Goal: Information Seeking & Learning: Learn about a topic

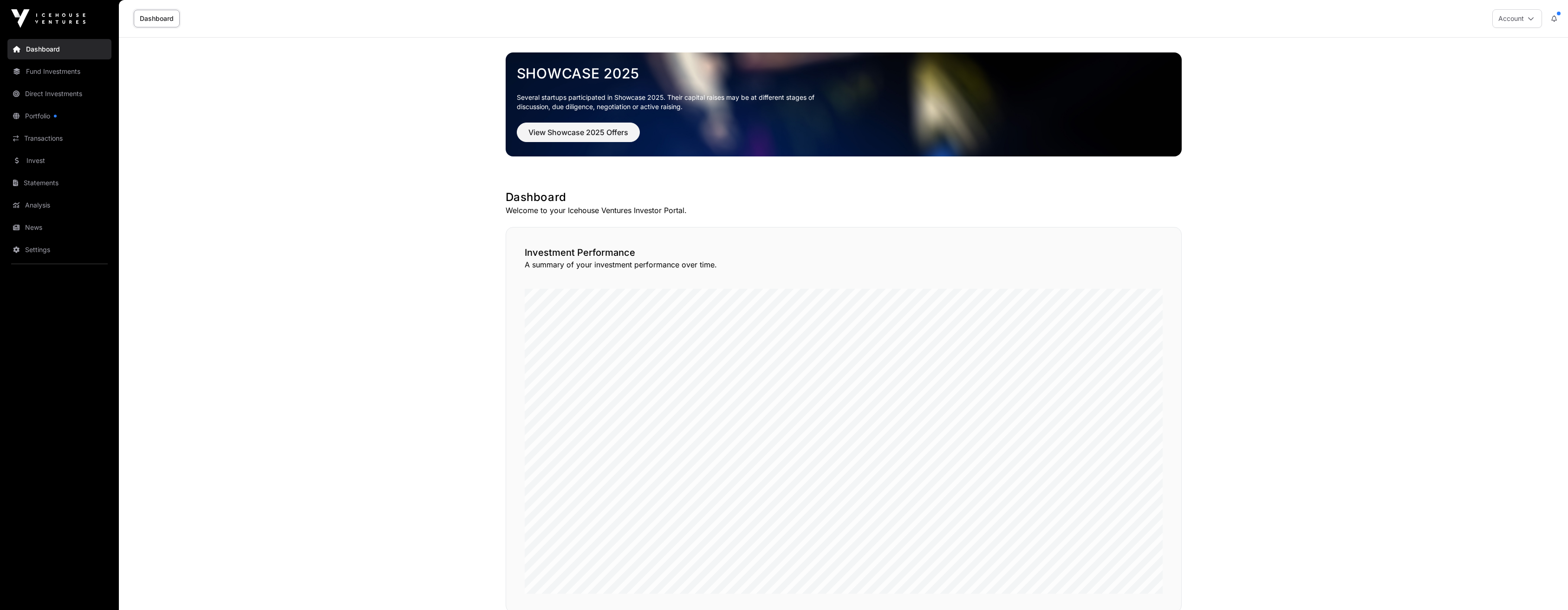
click at [53, 123] on link "Portfolio" at bounding box center [59, 116] width 104 height 21
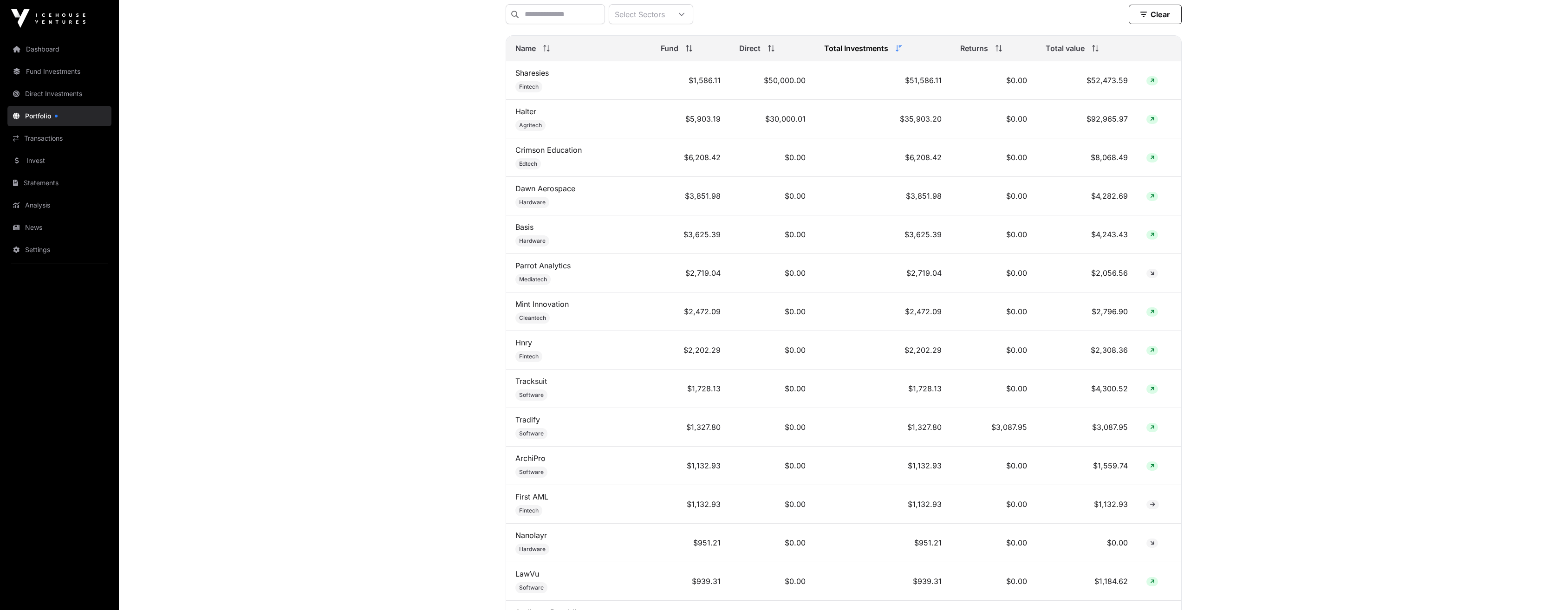
scroll to position [418, 0]
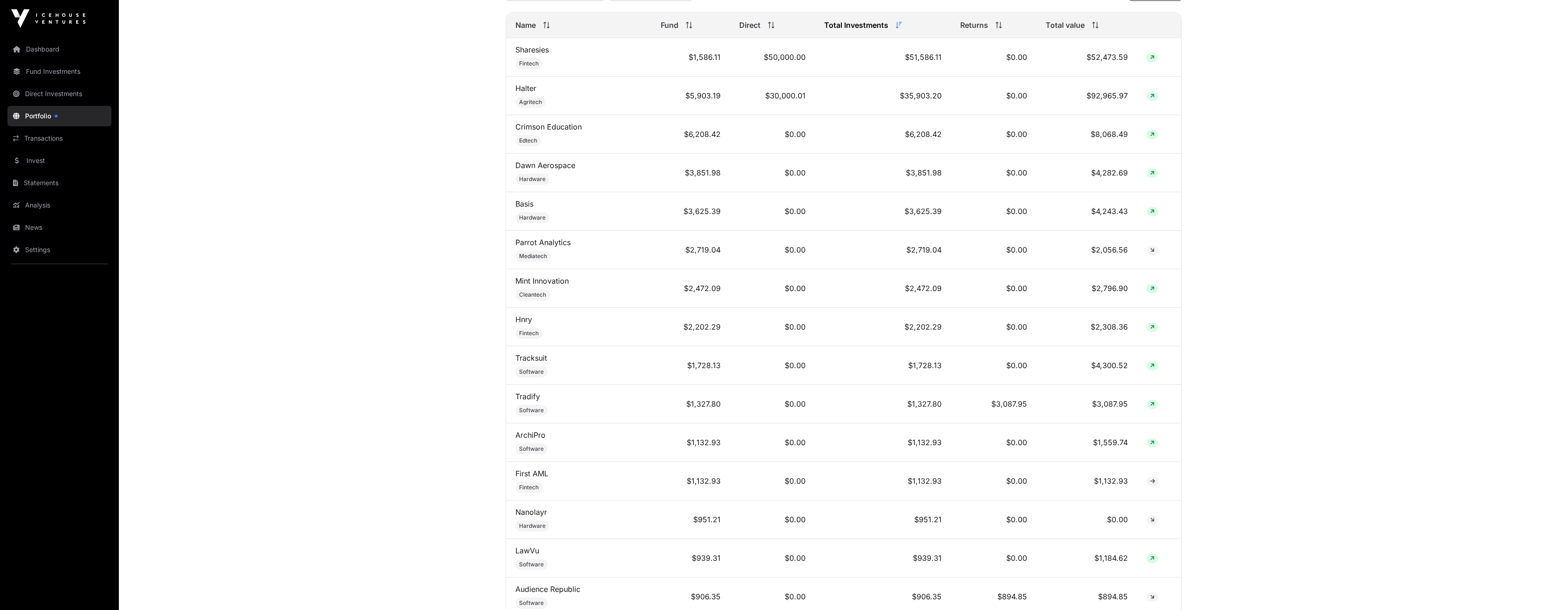
click at [536, 376] on span "Software" at bounding box center [531, 372] width 25 height 7
click at [534, 363] on link "Tracksuit" at bounding box center [531, 357] width 32 height 9
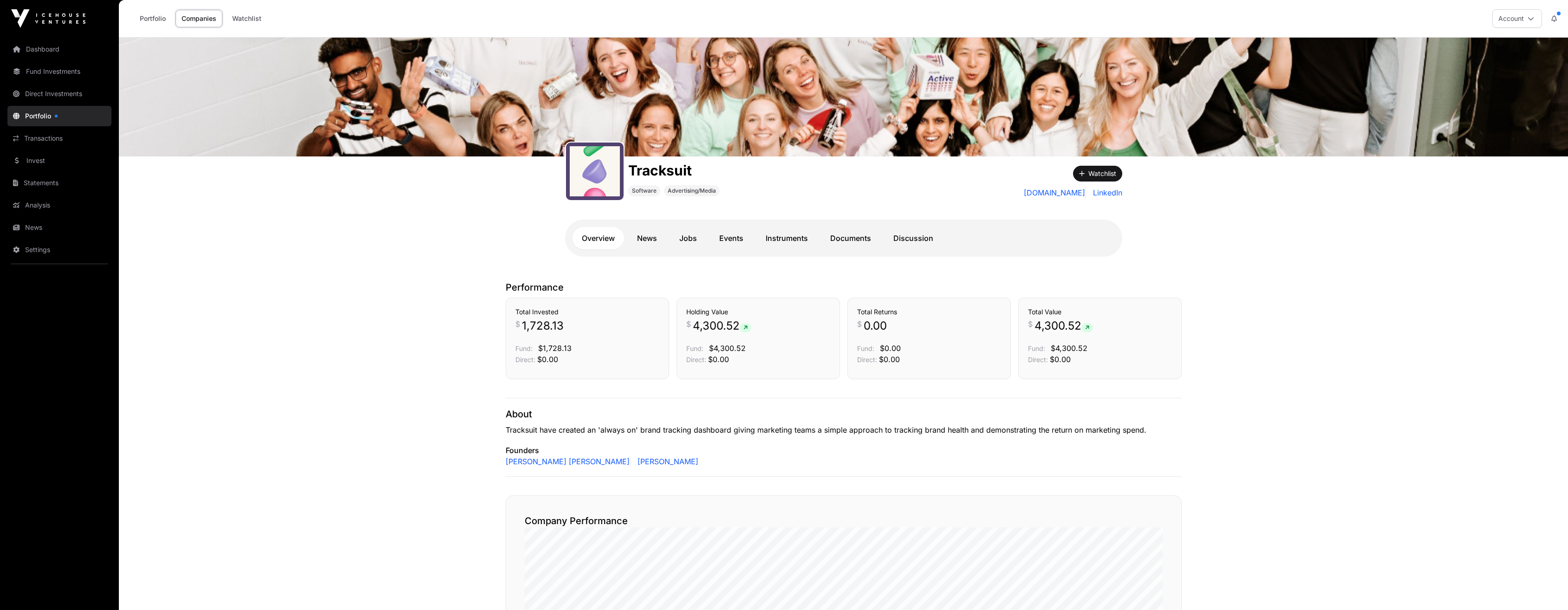
click at [641, 239] on link "News" at bounding box center [647, 238] width 38 height 22
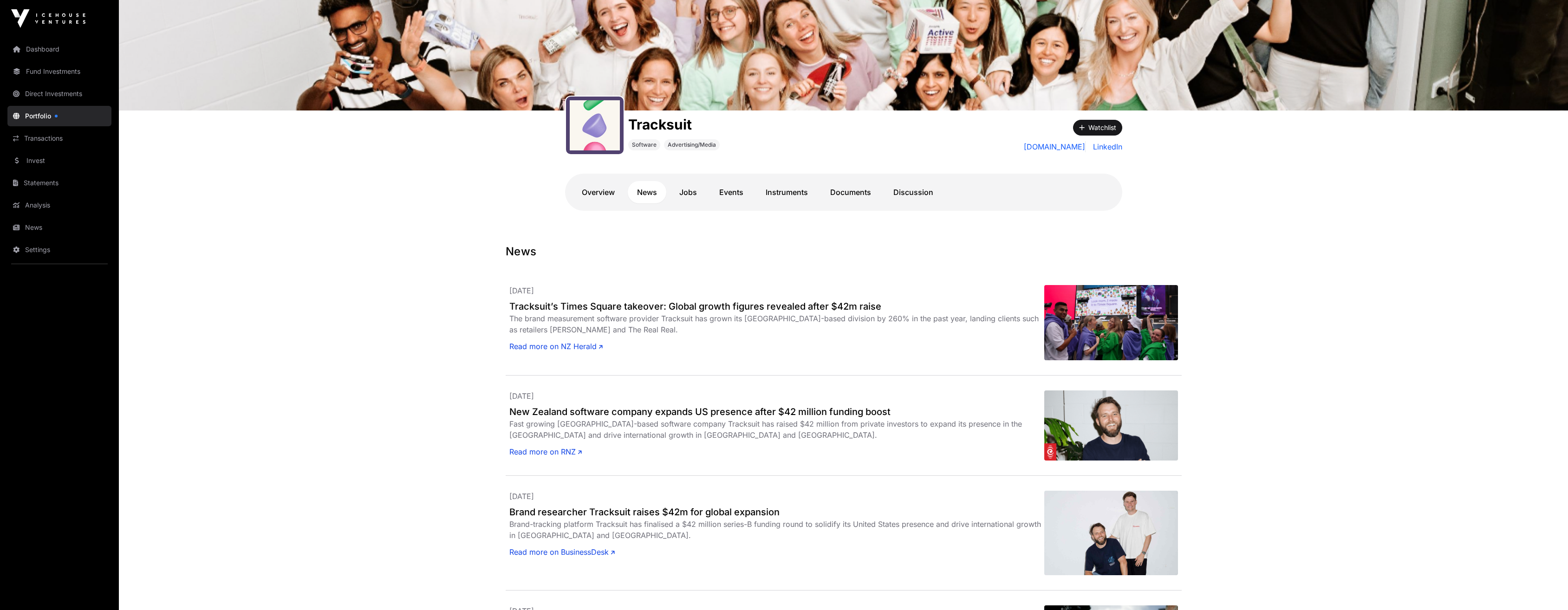
scroll to position [47, 0]
click at [836, 185] on link "Documents" at bounding box center [851, 191] width 59 height 22
click at [851, 190] on link "Documents" at bounding box center [851, 191] width 59 height 22
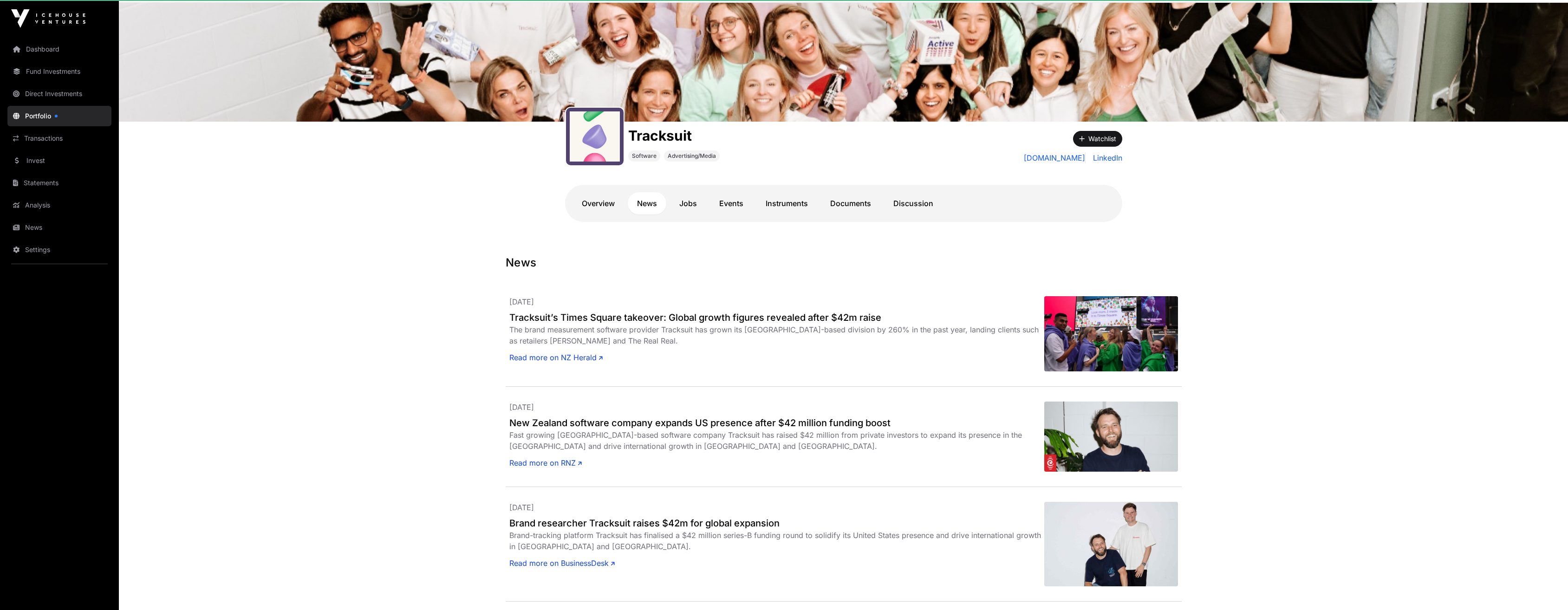
scroll to position [0, 0]
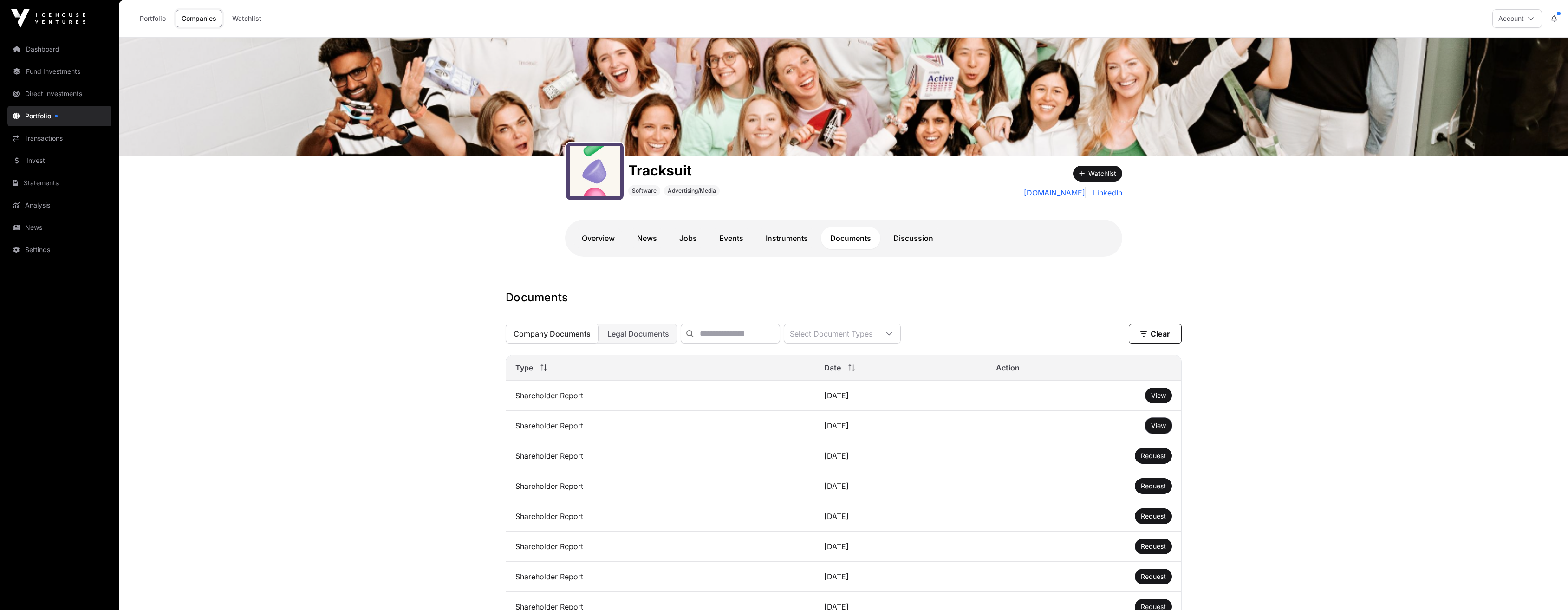
click at [1166, 434] on button "View" at bounding box center [1158, 426] width 27 height 16
click at [1149, 430] on button "View" at bounding box center [1158, 426] width 27 height 16
click at [572, 435] on td "Shareholder Report" at bounding box center [660, 426] width 309 height 30
drag, startPoint x: 1166, startPoint y: 433, endPoint x: 1549, endPoint y: 105, distance: 504.3
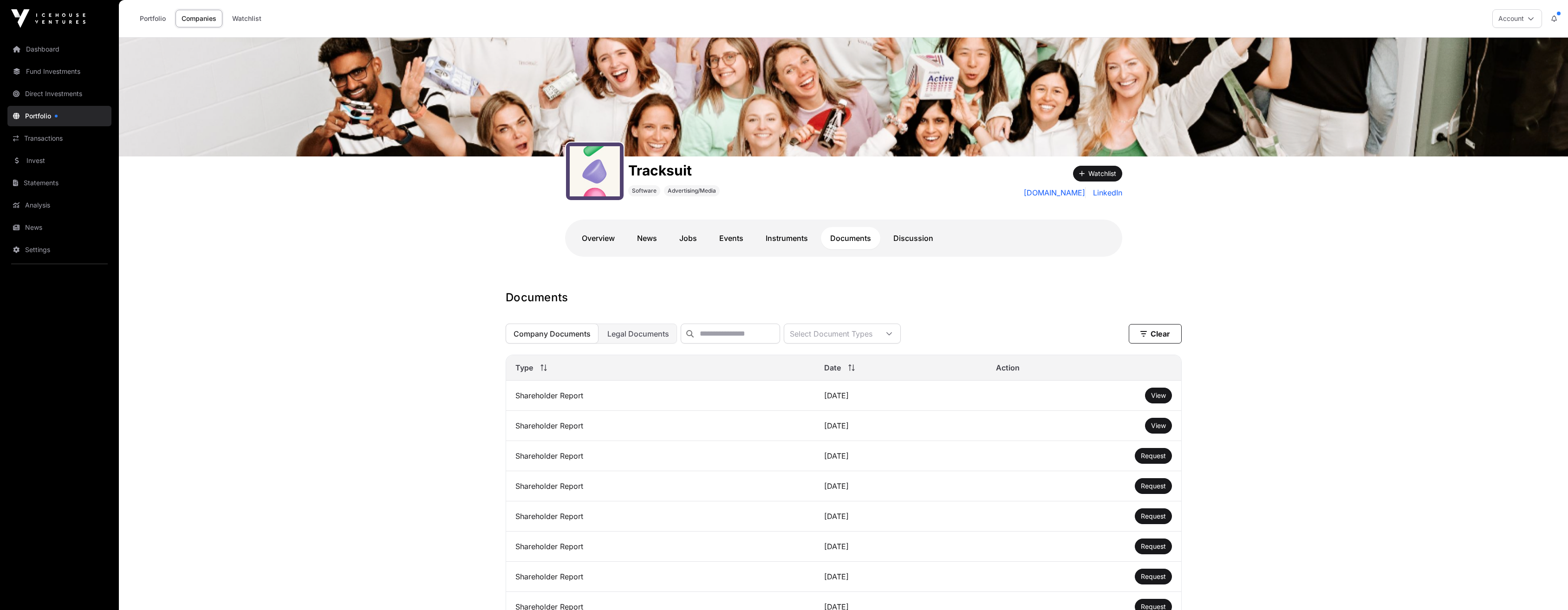
click at [1158, 430] on span "View" at bounding box center [1158, 425] width 15 height 8
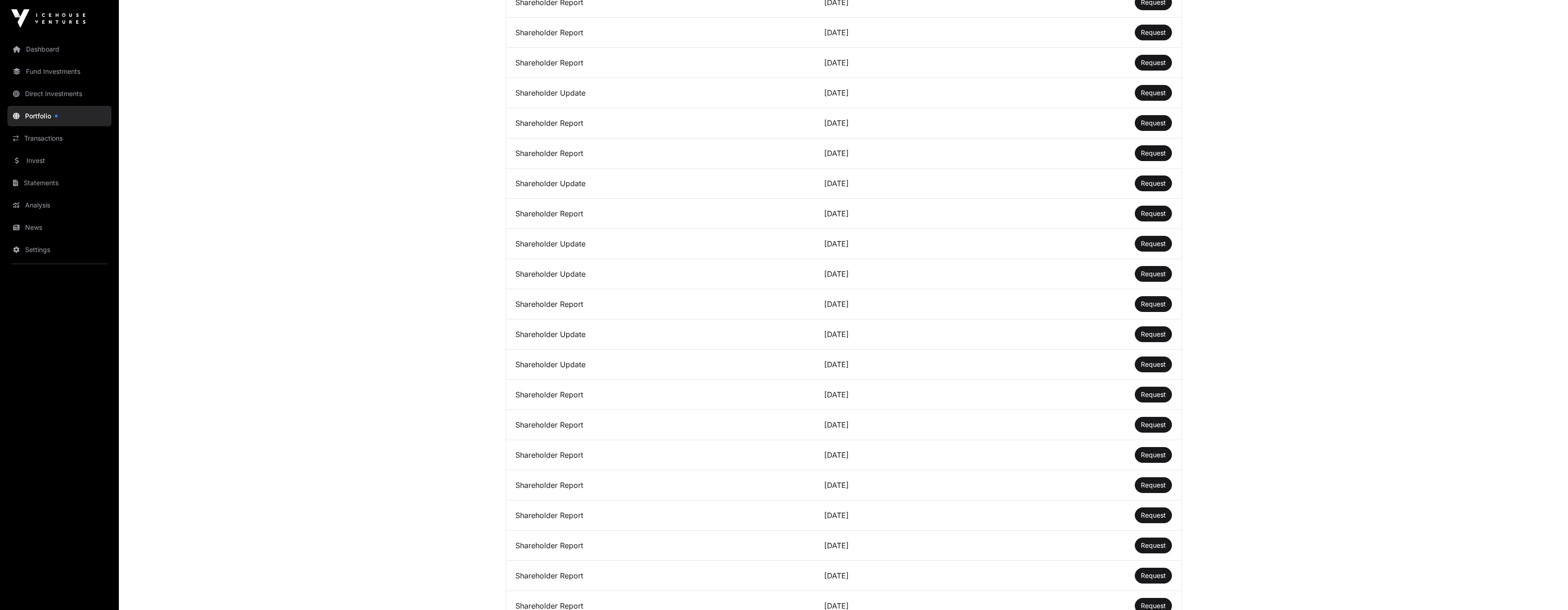
scroll to position [928, 0]
